Goal: Information Seeking & Learning: Learn about a topic

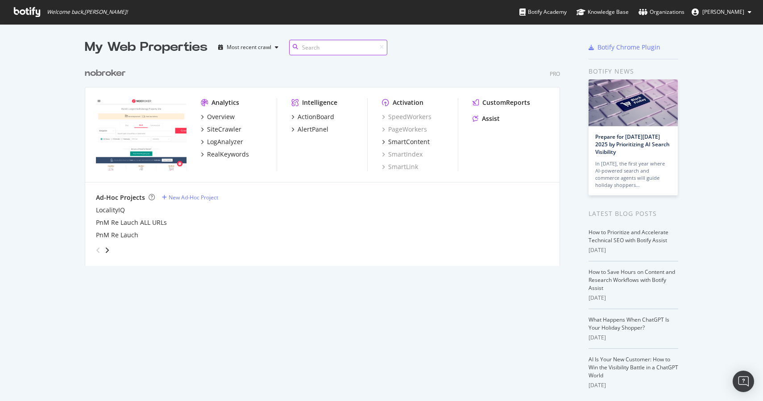
scroll to position [210, 483]
click at [227, 152] on div "RealKeywords" at bounding box center [228, 154] width 42 height 9
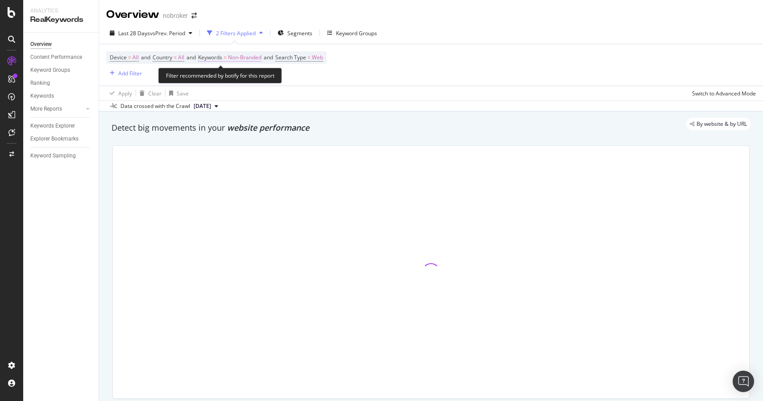
click at [253, 59] on span "Non-Branded" at bounding box center [244, 57] width 33 height 12
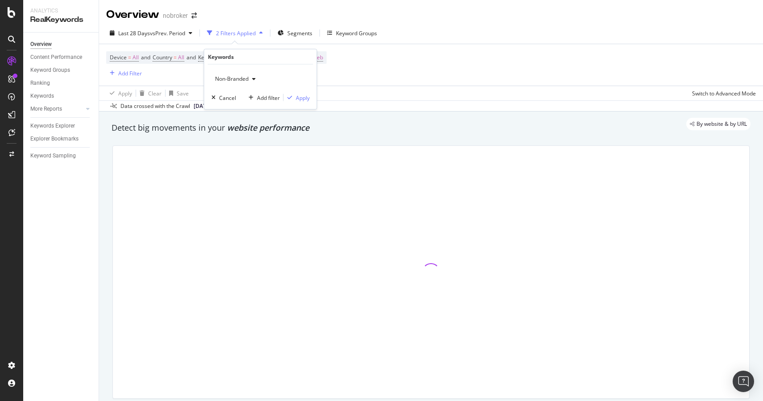
click at [240, 81] on span "Non-Branded" at bounding box center [230, 79] width 37 height 8
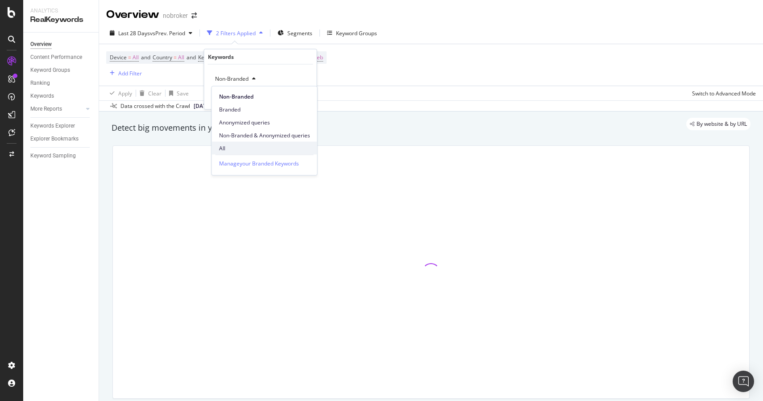
click at [240, 147] on span "All" at bounding box center [264, 148] width 91 height 8
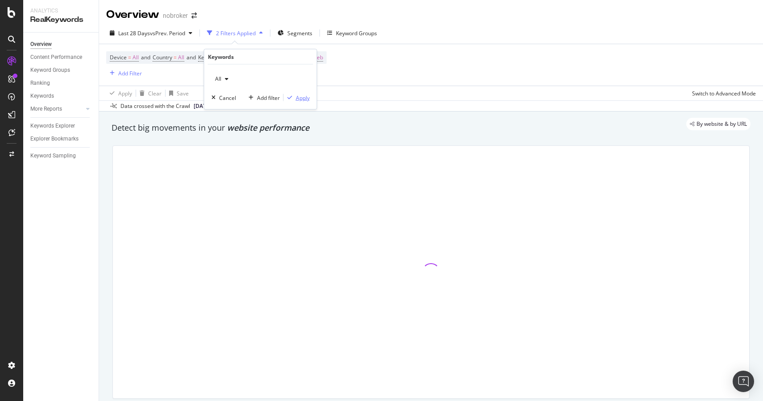
click at [299, 95] on div "Apply" at bounding box center [303, 98] width 14 height 8
click at [295, 33] on span "Segments" at bounding box center [297, 33] width 25 height 8
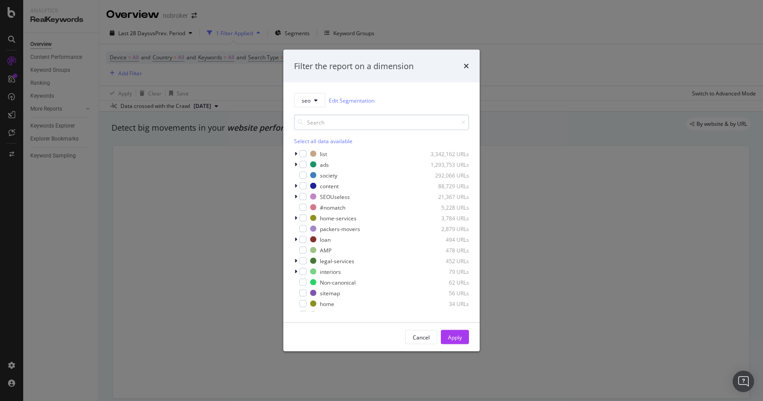
click at [320, 122] on input "modal" at bounding box center [381, 123] width 175 height 16
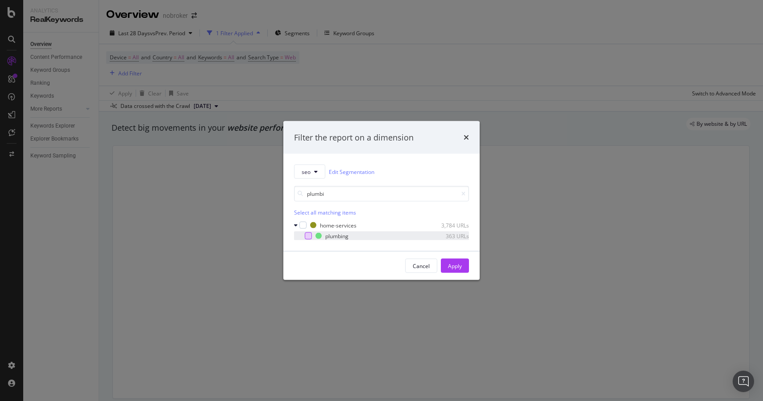
type input "plumbi"
click at [307, 234] on div "modal" at bounding box center [308, 236] width 7 height 7
click at [459, 268] on div "Apply" at bounding box center [455, 266] width 14 height 8
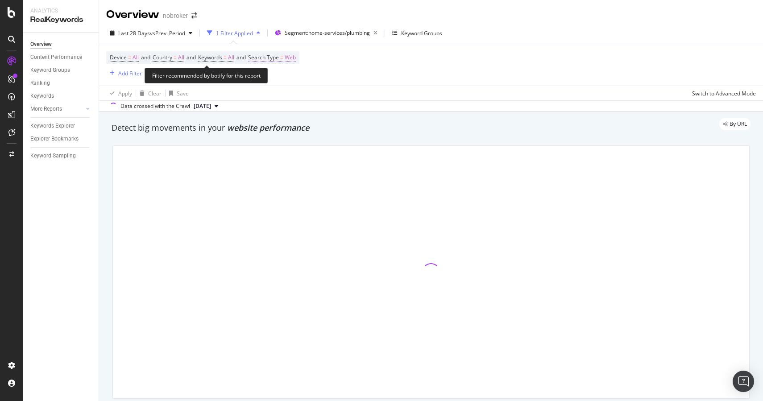
click at [294, 60] on span "Web" at bounding box center [290, 57] width 11 height 12
click at [275, 85] on div "Web" at bounding box center [314, 79] width 98 height 14
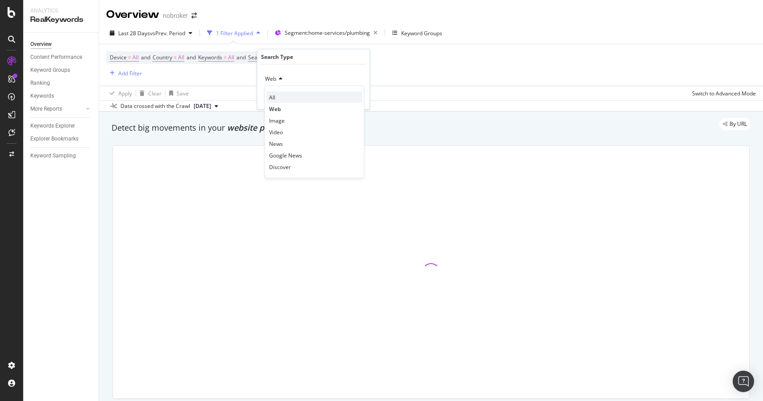
click at [283, 98] on div "All" at bounding box center [315, 98] width 96 height 12
click at [354, 96] on div "Apply" at bounding box center [356, 98] width 14 height 8
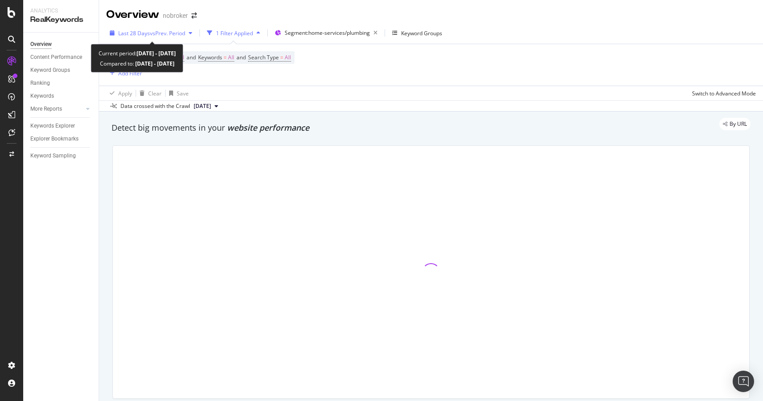
click at [162, 29] on span "vs Prev. Period" at bounding box center [167, 33] width 35 height 8
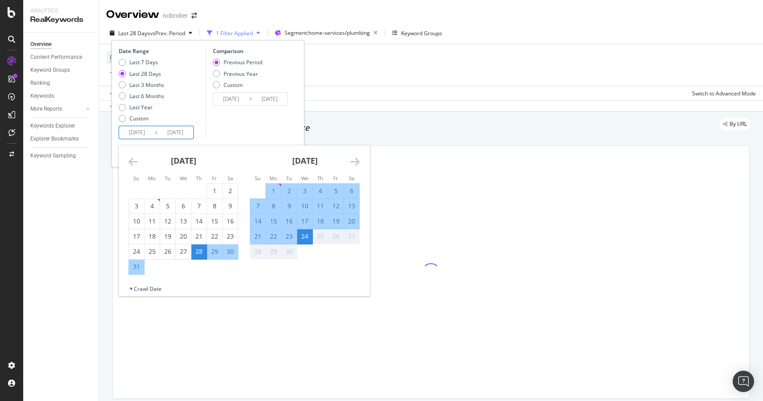
click at [141, 132] on input "[DATE]" at bounding box center [137, 132] width 36 height 12
click at [273, 187] on div "1" at bounding box center [273, 191] width 15 height 9
type input "[DATE]"
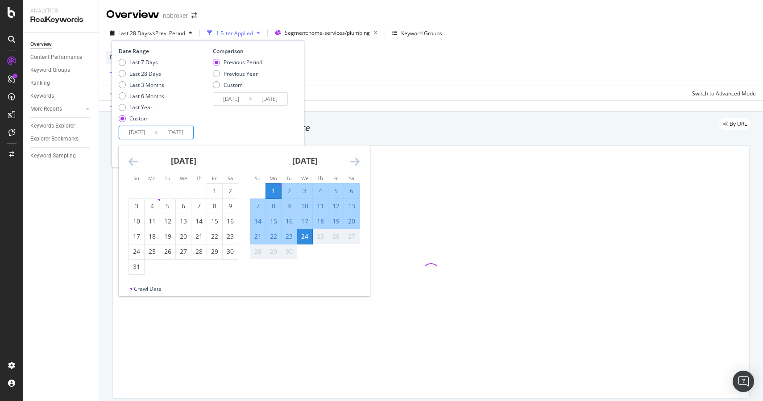
click at [302, 233] on div "24" at bounding box center [304, 236] width 15 height 9
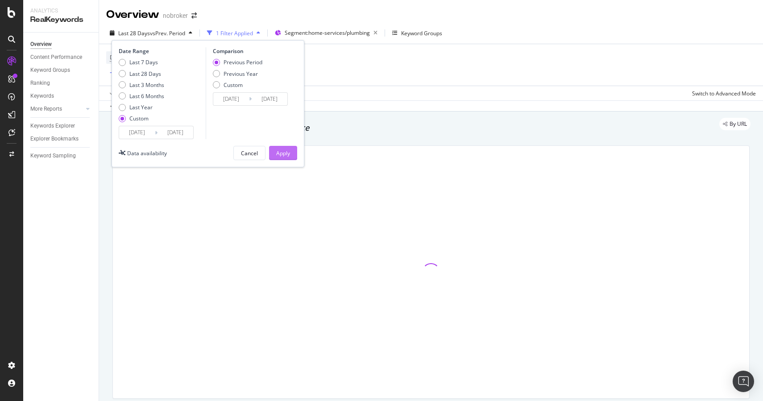
click at [286, 154] on div "Apply" at bounding box center [283, 154] width 14 height 8
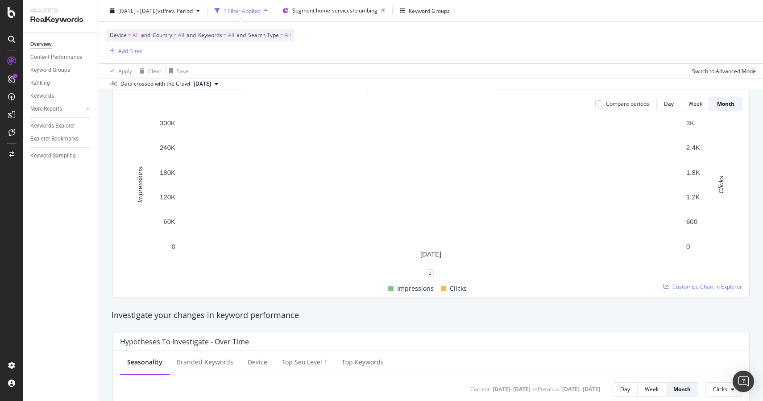
scroll to position [97, 0]
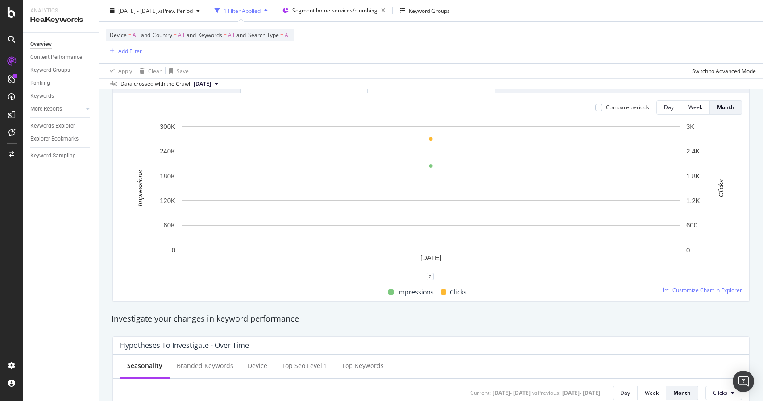
click at [686, 290] on span "Customize Chart in Explorer" at bounding box center [708, 291] width 70 height 8
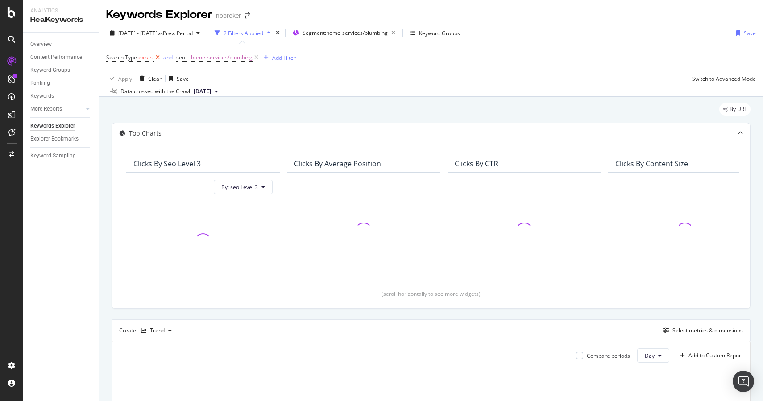
click at [158, 57] on icon at bounding box center [158, 57] width 8 height 9
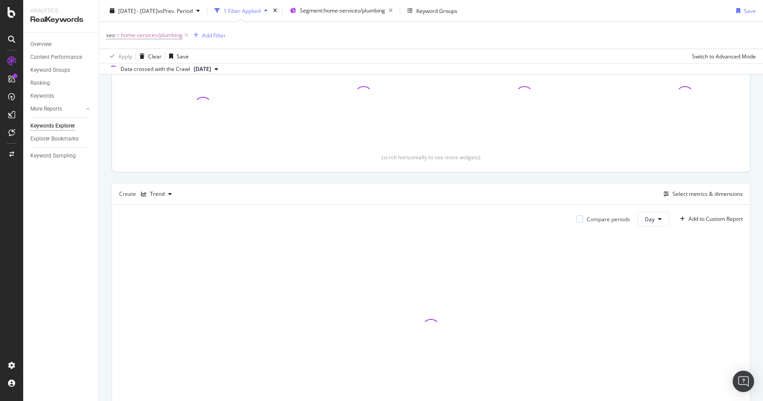
scroll to position [197, 0]
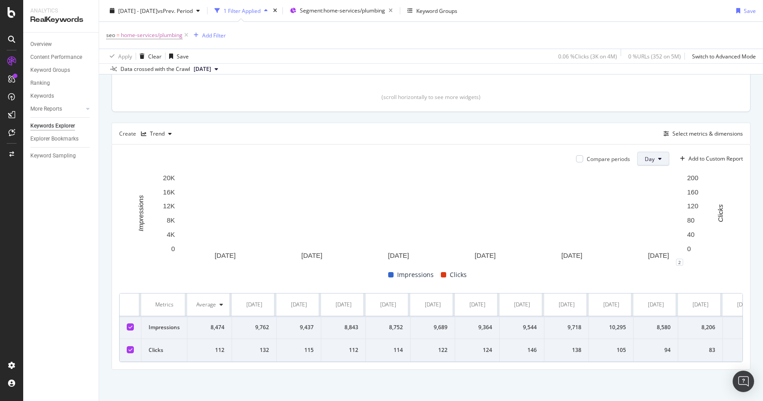
click at [651, 157] on span "Day" at bounding box center [650, 159] width 10 height 8
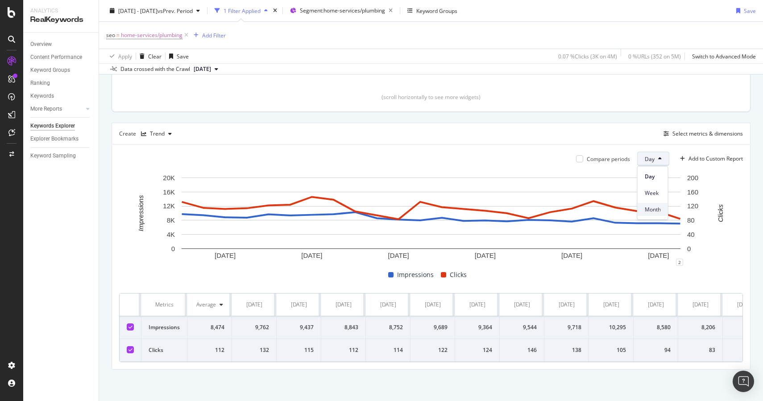
click at [654, 206] on span "Month" at bounding box center [653, 210] width 16 height 8
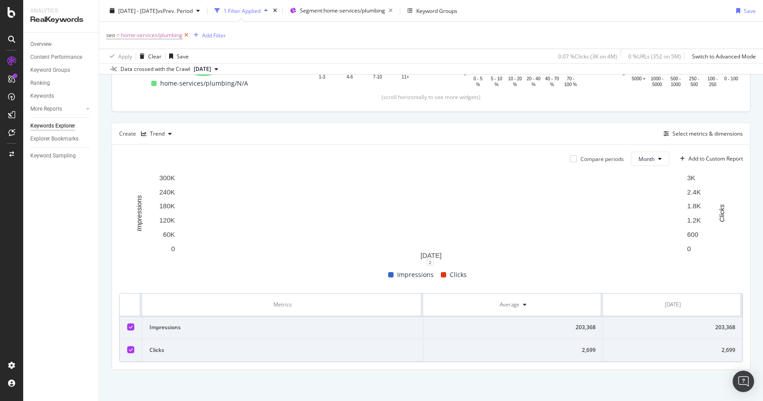
click at [185, 33] on icon at bounding box center [187, 35] width 8 height 9
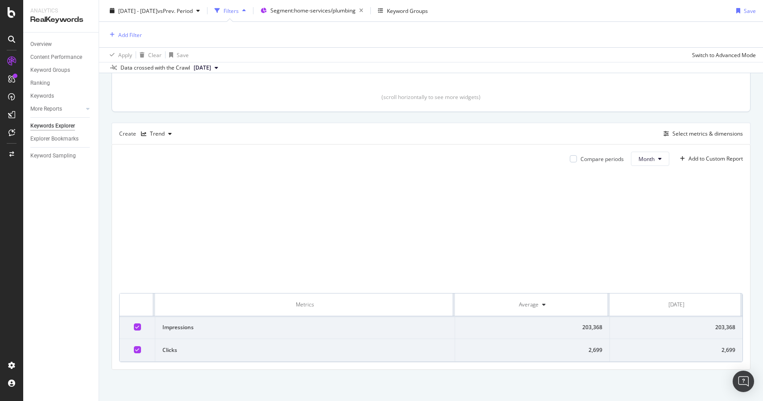
scroll to position [196, 0]
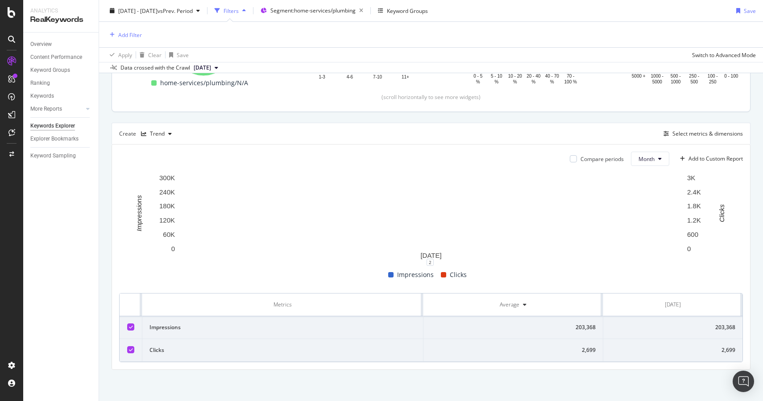
click at [681, 139] on div "Create Trend Select metrics & dimensions" at bounding box center [431, 133] width 639 height 21
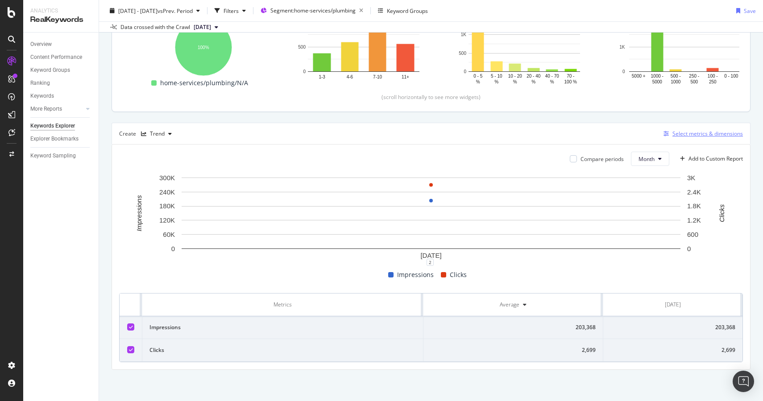
click at [678, 135] on div "Select metrics & dimensions" at bounding box center [708, 134] width 71 height 8
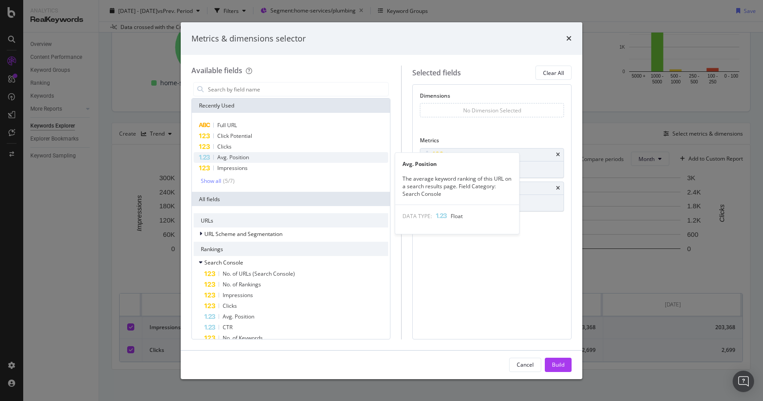
click at [294, 156] on div "Avg. Position" at bounding box center [291, 157] width 195 height 11
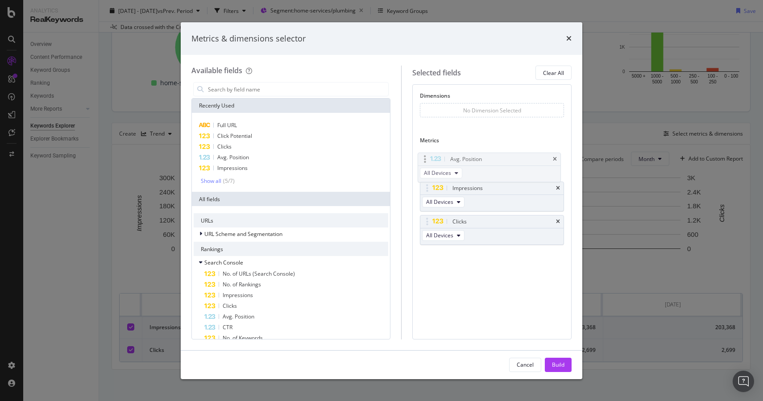
drag, startPoint x: 430, startPoint y: 221, endPoint x: 427, endPoint y: 155, distance: 66.6
click at [427, 155] on body "Analytics RealKeywords Overview Content Performance Keyword Groups Ranking Keyw…" at bounding box center [381, 200] width 763 height 401
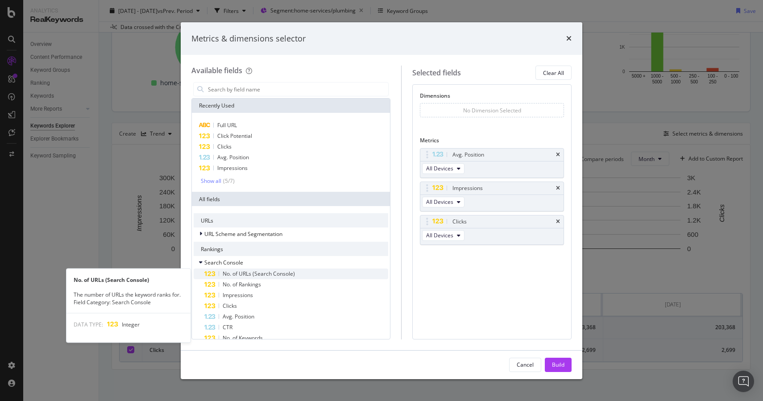
scroll to position [24, 0]
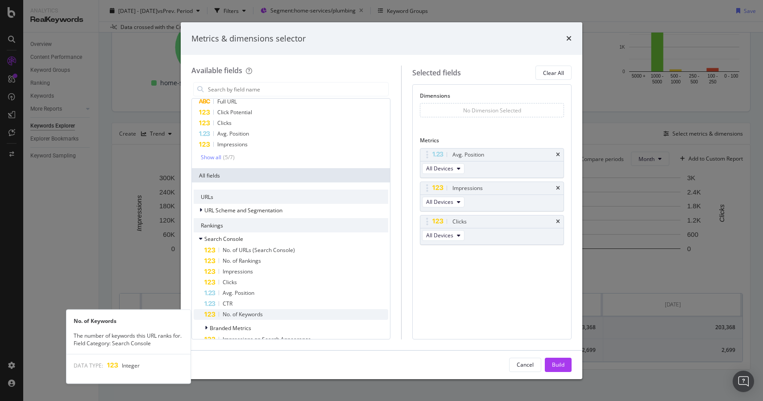
click at [263, 317] on span "No. of Keywords" at bounding box center [243, 315] width 40 height 8
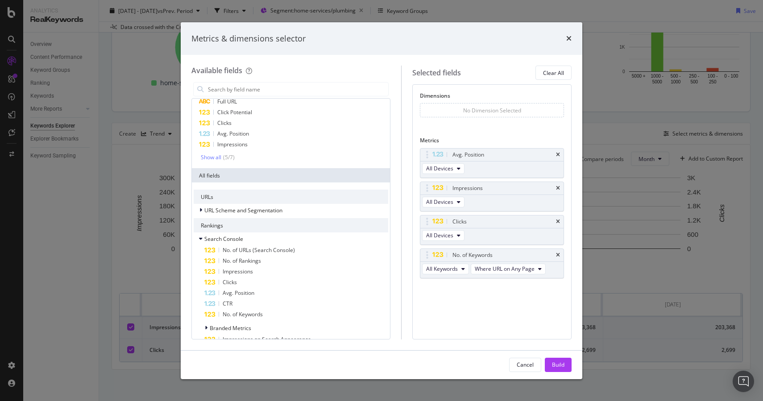
click at [551, 355] on div "Cancel Build" at bounding box center [382, 365] width 402 height 29
click at [553, 359] on div "Build" at bounding box center [558, 364] width 12 height 13
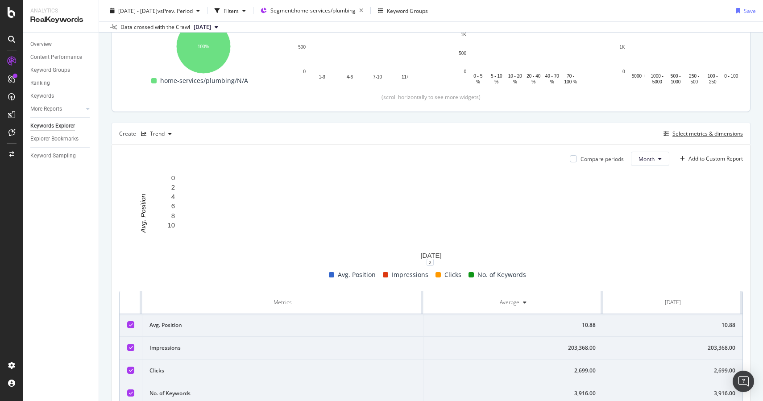
scroll to position [198, 0]
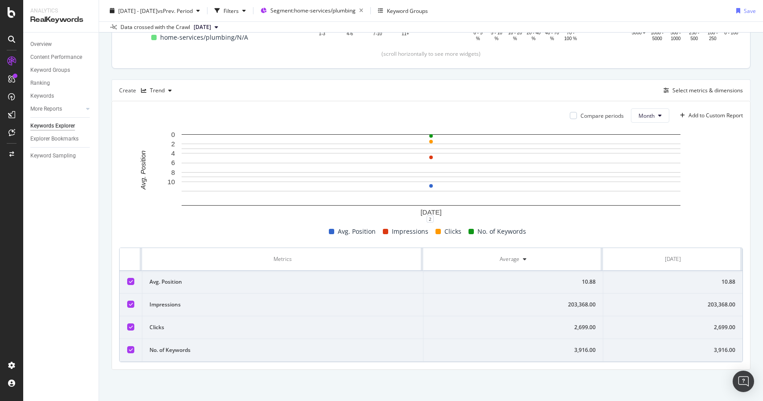
click at [733, 278] on div "10.88" at bounding box center [673, 282] width 125 height 8
copy div "10.88"
click at [715, 300] on td "203,368.00" at bounding box center [673, 305] width 139 height 23
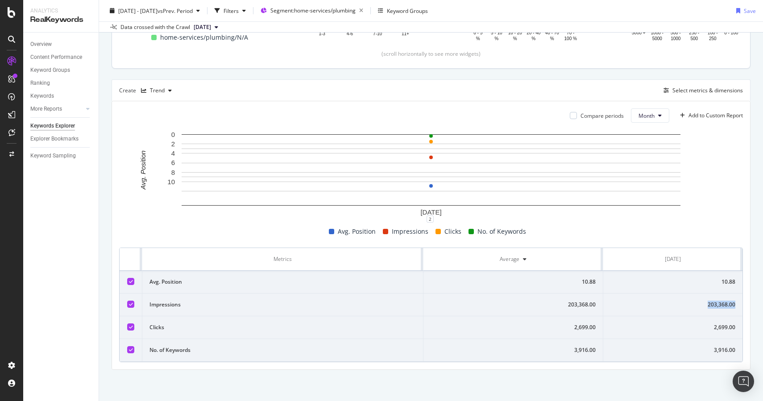
click at [715, 300] on td "203,368.00" at bounding box center [673, 305] width 139 height 23
copy div "203,368.00"
click at [730, 332] on td "2,699.00" at bounding box center [673, 328] width 139 height 23
click at [725, 329] on div "2,699.00" at bounding box center [673, 328] width 125 height 8
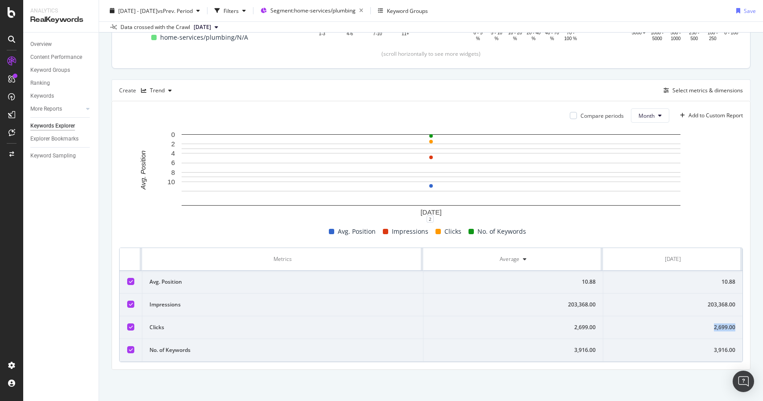
click at [725, 329] on div "2,699.00" at bounding box center [673, 328] width 125 height 8
copy div "2,699.00"
click at [719, 349] on div "3,916.00" at bounding box center [673, 350] width 125 height 8
copy div "3,916.00"
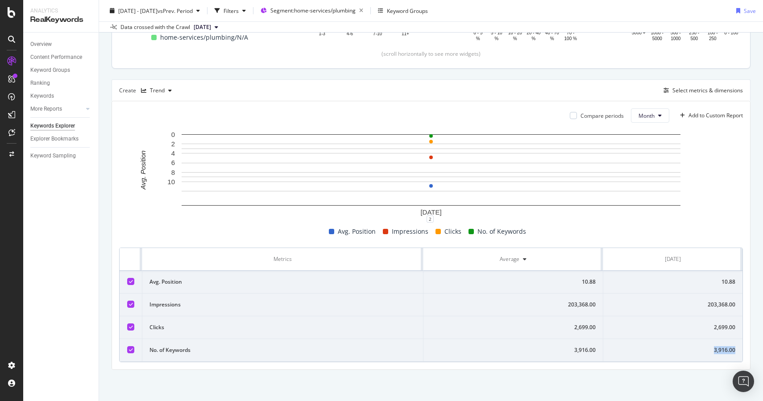
scroll to position [0, 0]
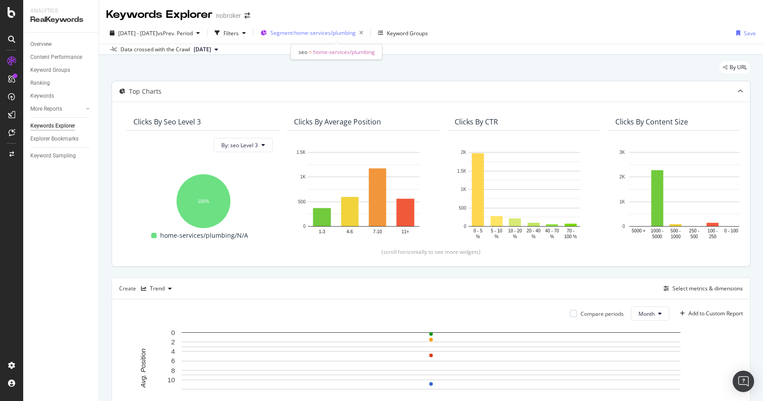
click at [339, 26] on button "Segment: home-services/plumbing" at bounding box center [312, 33] width 110 height 14
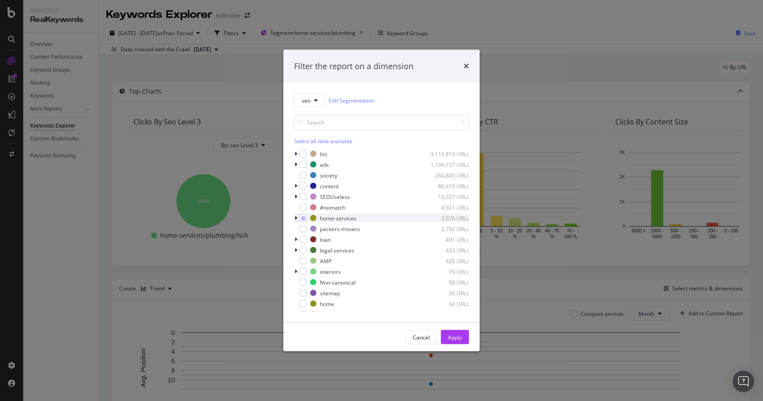
click at [297, 216] on icon "modal" at bounding box center [296, 218] width 3 height 5
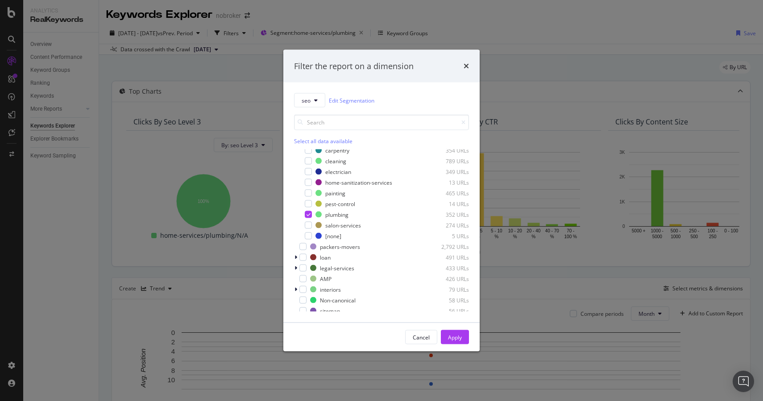
scroll to position [100, 0]
click at [306, 212] on div "modal" at bounding box center [308, 214] width 7 height 7
click at [306, 168] on div "modal" at bounding box center [308, 171] width 7 height 7
click at [447, 329] on div "Cancel Apply" at bounding box center [381, 337] width 196 height 29
click at [449, 334] on div "Apply" at bounding box center [455, 337] width 14 height 8
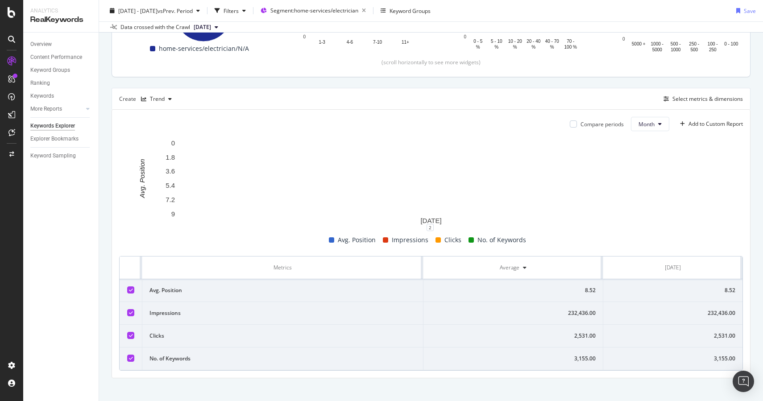
scroll to position [198, 0]
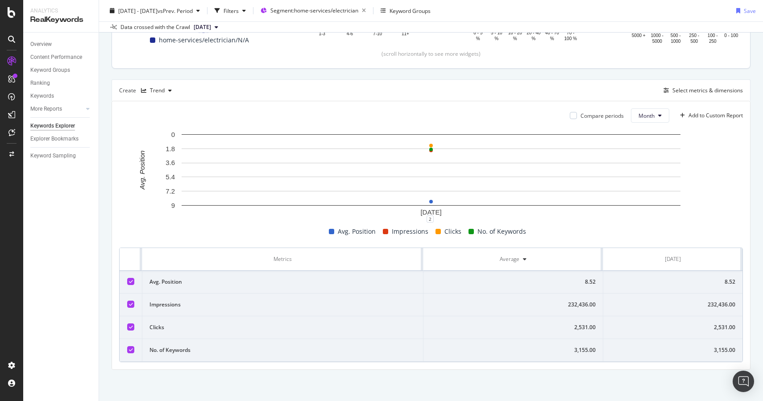
click at [723, 327] on div "2,531.00" at bounding box center [673, 328] width 125 height 8
click at [730, 281] on div "8.52" at bounding box center [673, 282] width 125 height 8
copy div "8.52"
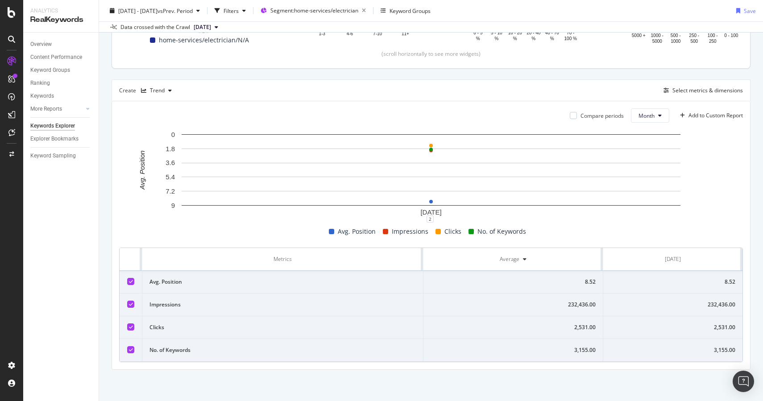
click at [716, 300] on td "232,436.00" at bounding box center [673, 305] width 139 height 23
copy div "232,436.00"
click at [721, 330] on div "2,531.00" at bounding box center [673, 328] width 125 height 8
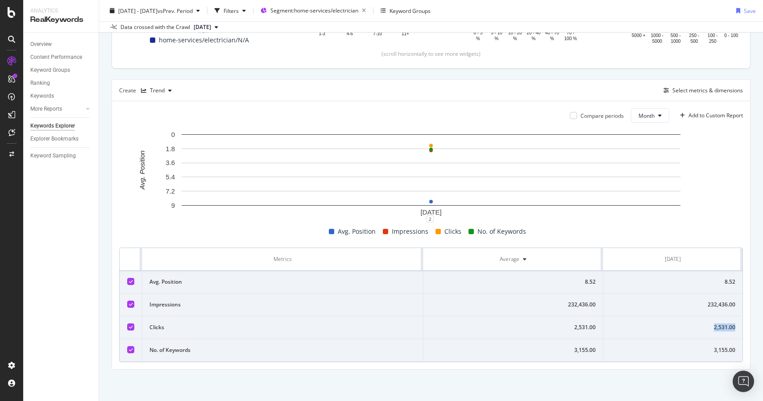
copy div "2,531.00"
click at [716, 348] on div "3,155.00" at bounding box center [673, 350] width 125 height 8
copy div "3,155.00"
click at [714, 305] on div "232,436.00" at bounding box center [673, 305] width 125 height 8
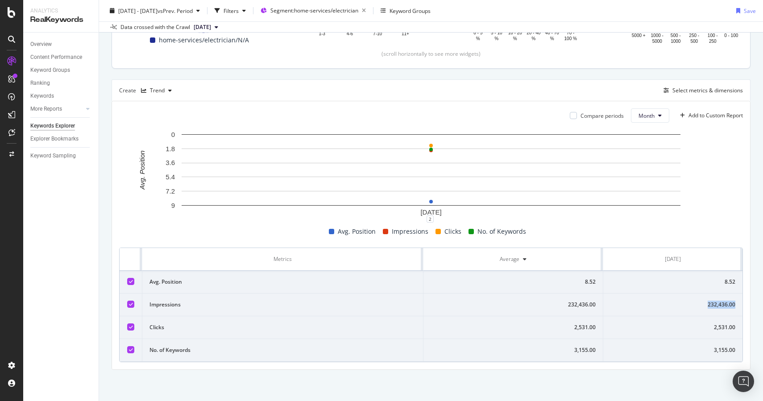
click at [714, 305] on div "232,436.00" at bounding box center [673, 305] width 125 height 8
copy div "232,436.00"
click at [725, 279] on div "8.52" at bounding box center [673, 282] width 125 height 8
copy div "8.52"
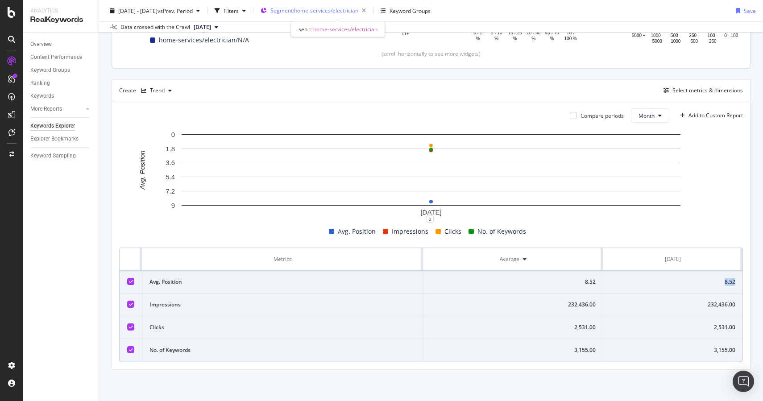
click at [351, 7] on span "Segment: home-services/electrician" at bounding box center [315, 11] width 88 height 8
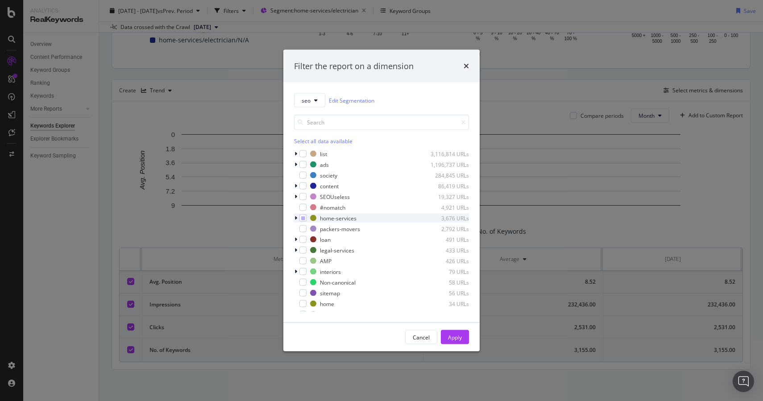
click at [295, 216] on icon "modal" at bounding box center [296, 218] width 3 height 5
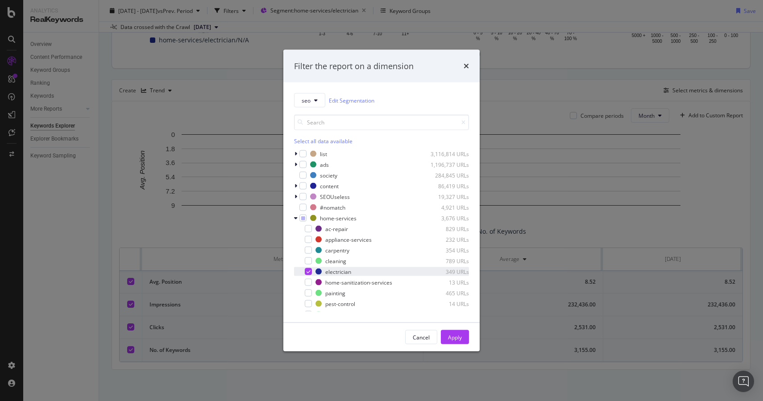
click at [311, 271] on div "modal" at bounding box center [308, 271] width 7 height 7
click at [310, 250] on div "modal" at bounding box center [308, 250] width 7 height 7
click at [446, 333] on button "Apply" at bounding box center [455, 337] width 28 height 14
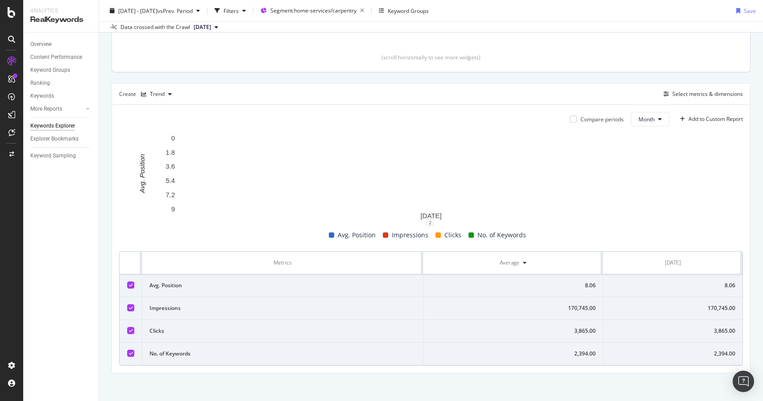
scroll to position [198, 0]
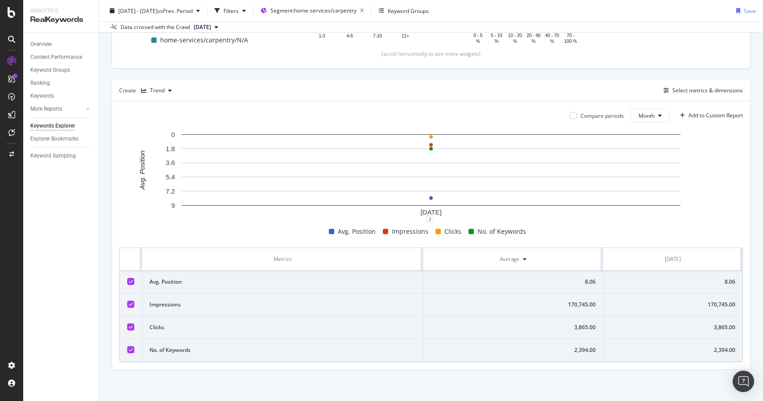
click at [728, 281] on div "8.06" at bounding box center [673, 282] width 125 height 8
click at [727, 304] on div "170,745.00" at bounding box center [673, 305] width 125 height 8
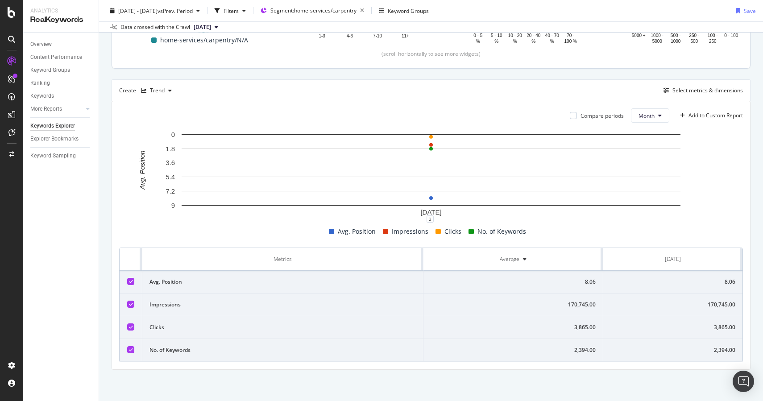
click at [723, 328] on div "3,865.00" at bounding box center [673, 328] width 125 height 8
click at [733, 350] on div "2,394.00" at bounding box center [673, 350] width 125 height 8
click at [329, 16] on div "Segment: home-services/carpentry" at bounding box center [319, 10] width 97 height 12
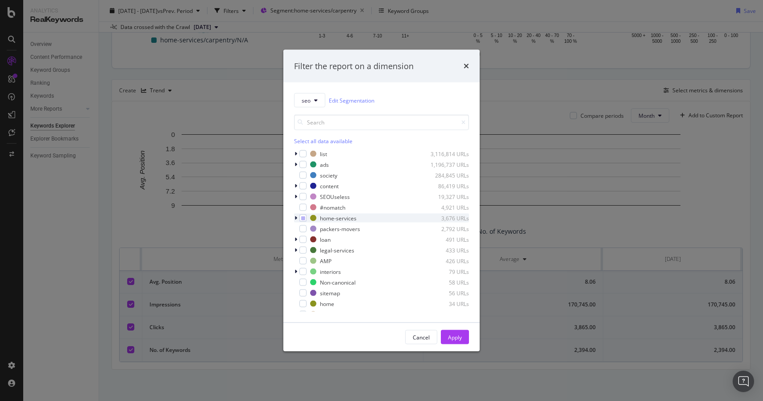
click at [294, 217] on div "modal" at bounding box center [296, 218] width 5 height 9
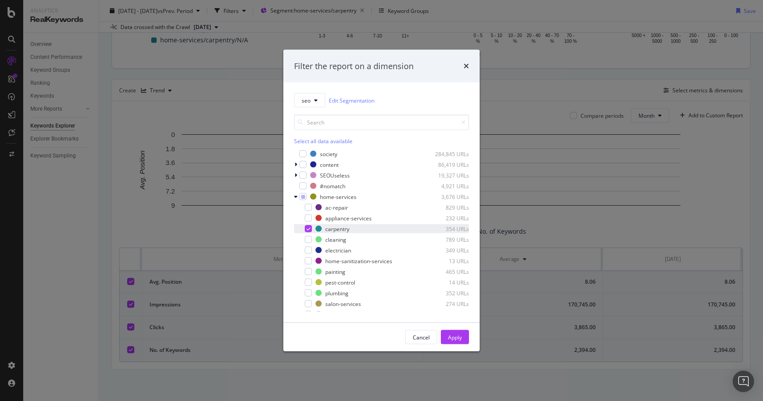
click at [307, 227] on icon "modal" at bounding box center [309, 229] width 4 height 4
click at [312, 217] on div "appliance-services 232 URLs" at bounding box center [381, 218] width 175 height 9
click at [454, 338] on div "Apply" at bounding box center [455, 337] width 14 height 8
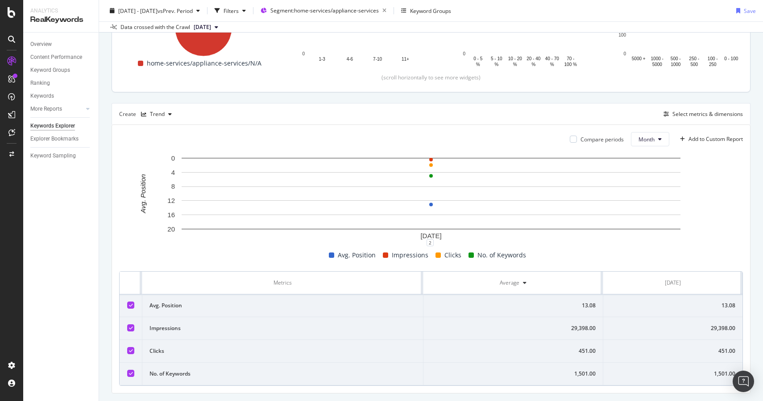
scroll to position [198, 0]
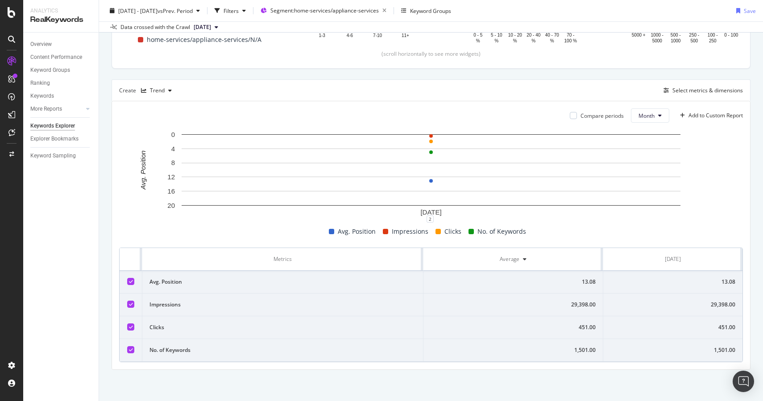
click at [727, 283] on div "13.08" at bounding box center [673, 282] width 125 height 8
click at [728, 329] on div "451.00" at bounding box center [673, 328] width 125 height 8
click at [725, 304] on div "29,398.00" at bounding box center [673, 305] width 125 height 8
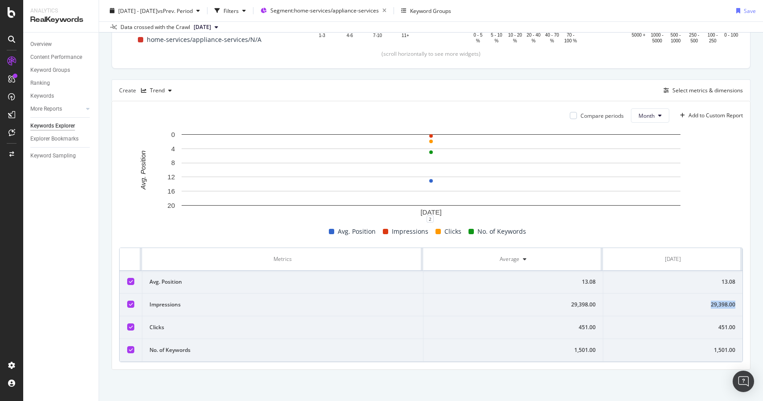
click at [725, 304] on div "29,398.00" at bounding box center [673, 305] width 125 height 8
click at [725, 348] on div "1,501.00" at bounding box center [673, 350] width 125 height 8
